Goal: Use online tool/utility: Utilize a website feature to perform a specific function

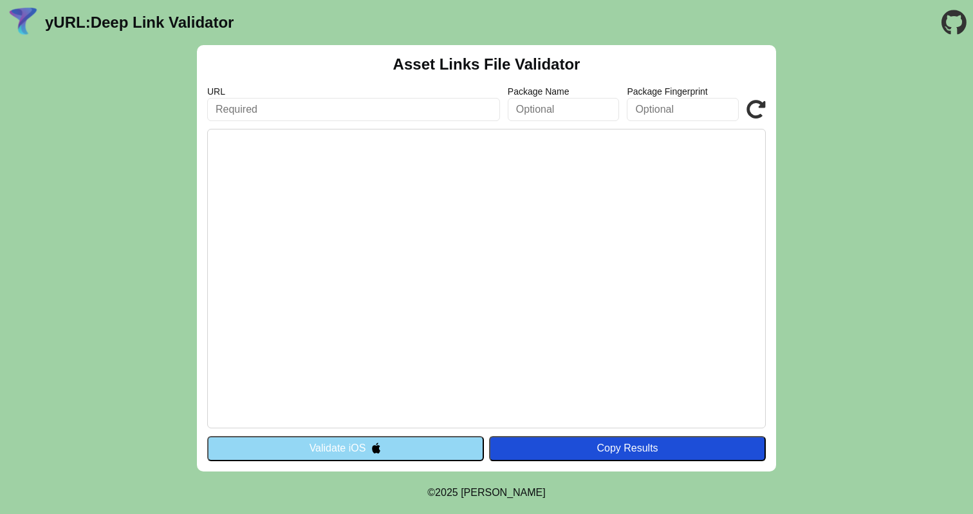
click at [393, 118] on input "text" at bounding box center [353, 109] width 293 height 23
paste input "[URL][DOMAIN_NAME]"
type input "[URL][DOMAIN_NAME]"
click at [441, 451] on button "Validate iOS" at bounding box center [345, 448] width 277 height 24
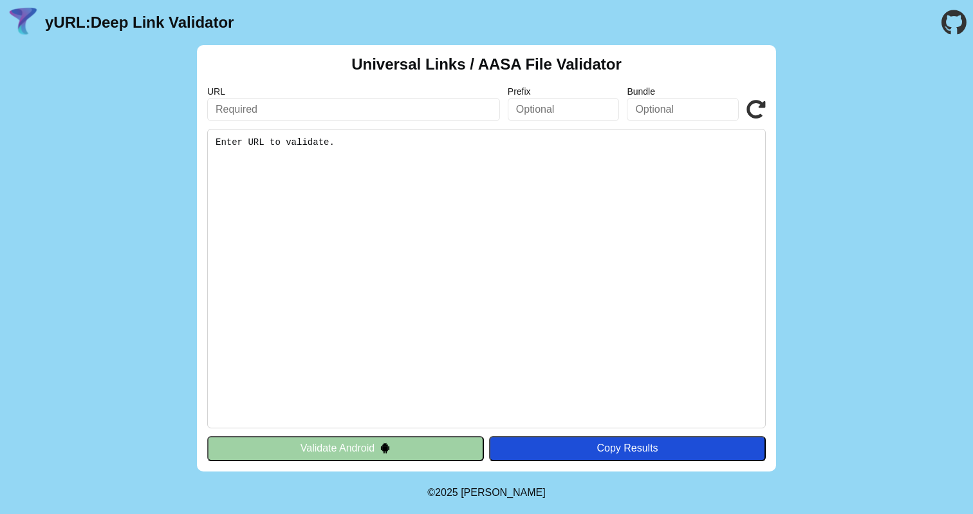
click at [340, 112] on input "text" at bounding box center [353, 109] width 293 height 23
paste input "[URL][DOMAIN_NAME]"
type input "[URL][DOMAIN_NAME]"
click at [361, 435] on div "Universal Links / AASA File Validator URL https://insomniacradio.com/.well-know…" at bounding box center [486, 258] width 579 height 426
click at [366, 447] on button "Validate Android" at bounding box center [345, 448] width 277 height 24
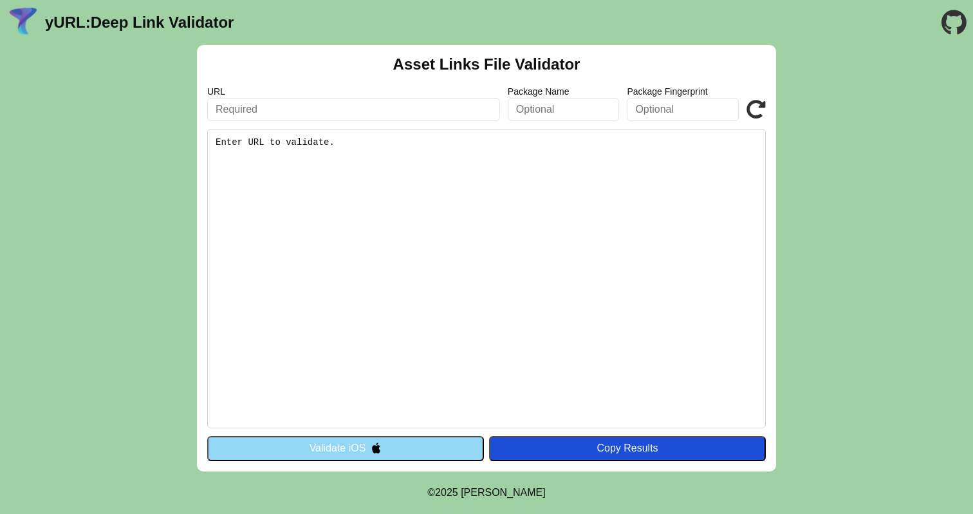
click at [279, 149] on pre "Enter URL to validate." at bounding box center [486, 278] width 559 height 299
click at [277, 127] on div "Asset Links File Validator URL Package Name Package Fingerprint Validate Enter …" at bounding box center [486, 258] width 579 height 426
click at [286, 108] on input "text" at bounding box center [353, 109] width 293 height 23
paste input "[URL][DOMAIN_NAME]"
type input "[URL][DOMAIN_NAME]"
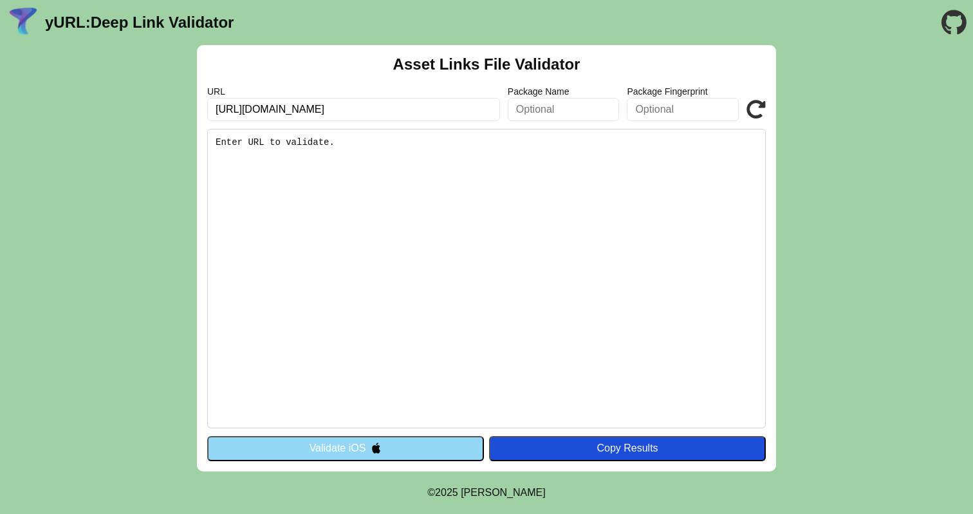
click button "Validate" at bounding box center [0, 0] width 0 height 0
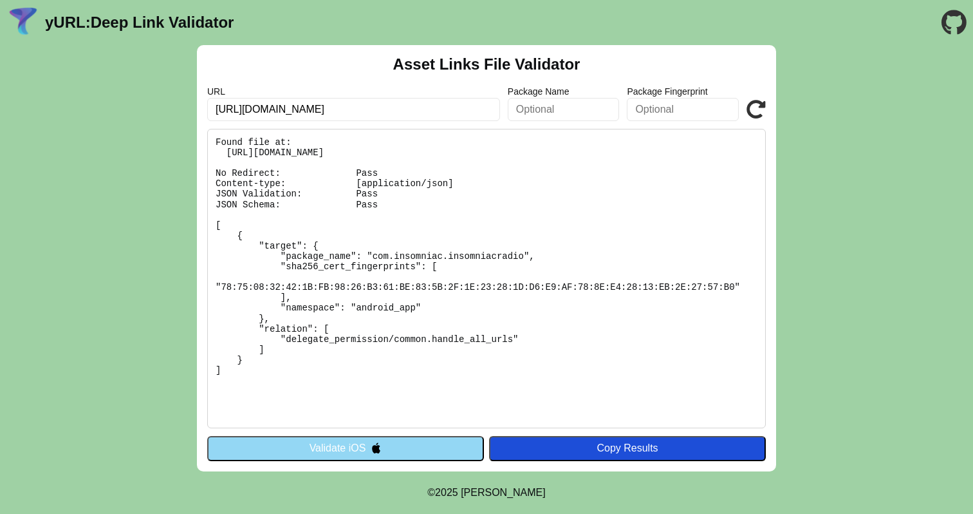
click at [446, 109] on input "[URL][DOMAIN_NAME]" at bounding box center [353, 109] width 293 height 23
click at [432, 440] on button "Validate iOS" at bounding box center [345, 448] width 277 height 24
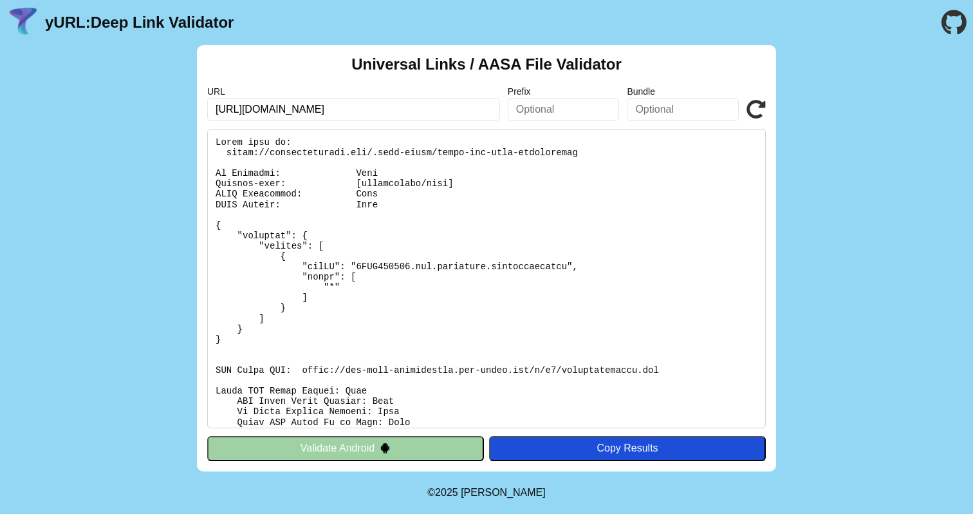
click at [386, 441] on button "Validate Android" at bounding box center [345, 448] width 277 height 24
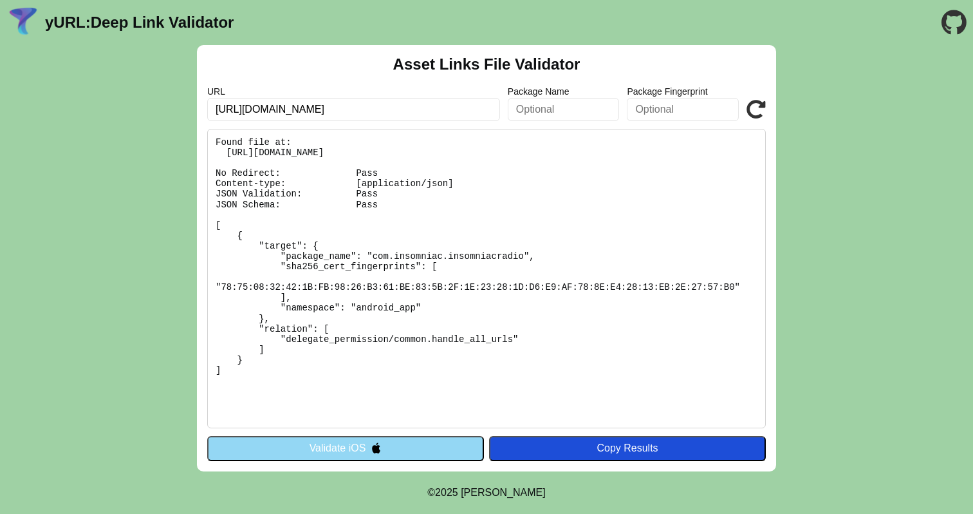
click at [386, 441] on button "Validate iOS" at bounding box center [345, 448] width 277 height 24
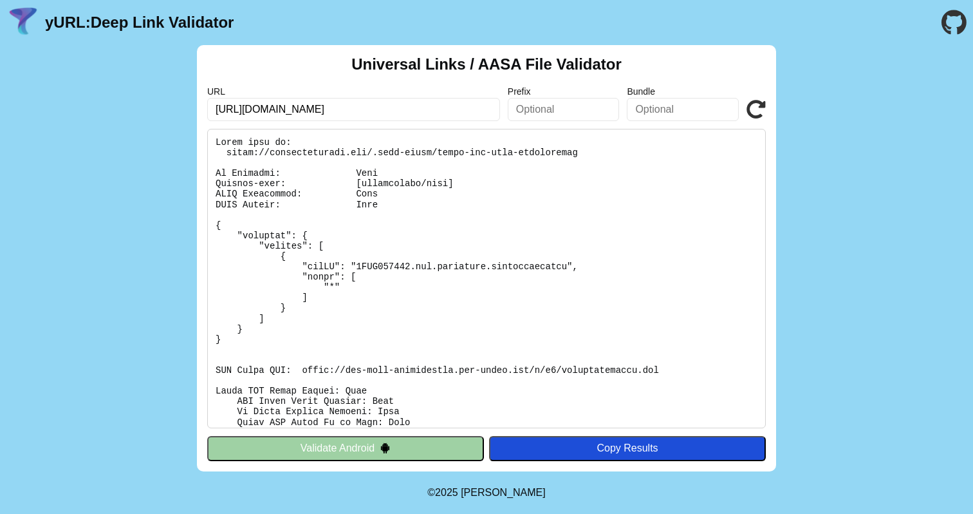
click at [386, 441] on button "Validate Android" at bounding box center [345, 448] width 277 height 24
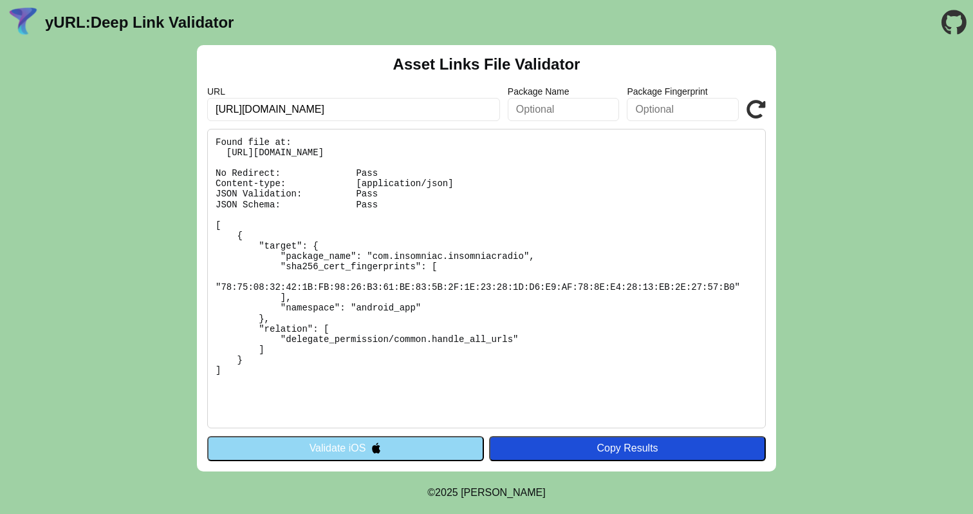
click at [386, 441] on button "Validate iOS" at bounding box center [345, 448] width 277 height 24
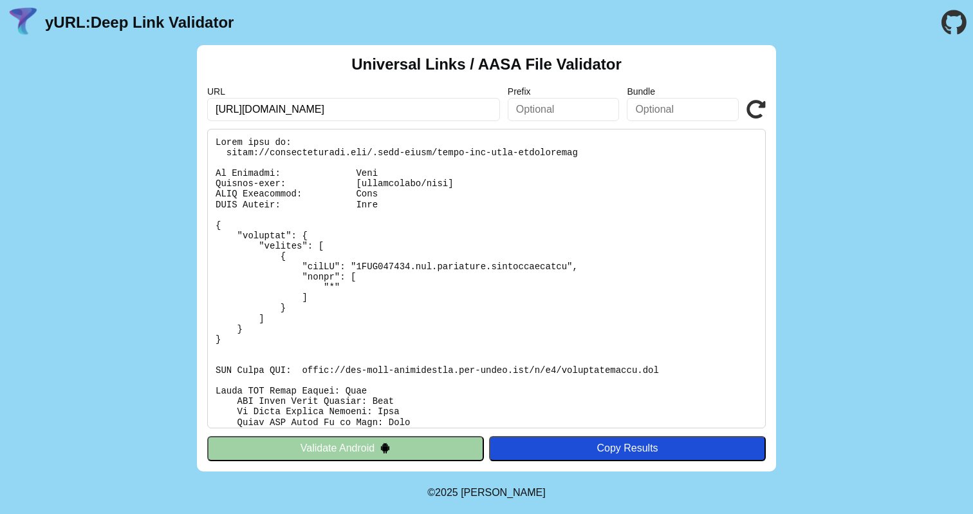
click at [386, 441] on button "Validate Android" at bounding box center [345, 448] width 277 height 24
